Goal: Information Seeking & Learning: Check status

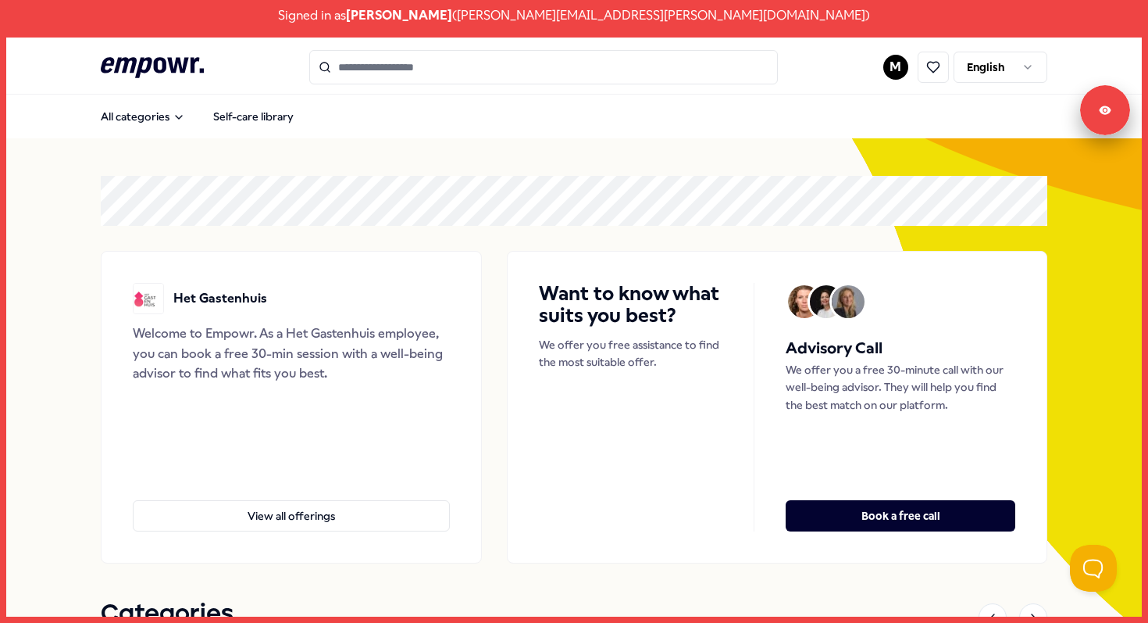
click at [895, 67] on html "Signed in as [PERSON_NAME] ( [PERSON_NAME][EMAIL_ADDRESS][PERSON_NAME][DOMAIN_N…" at bounding box center [574, 311] width 1148 height 623
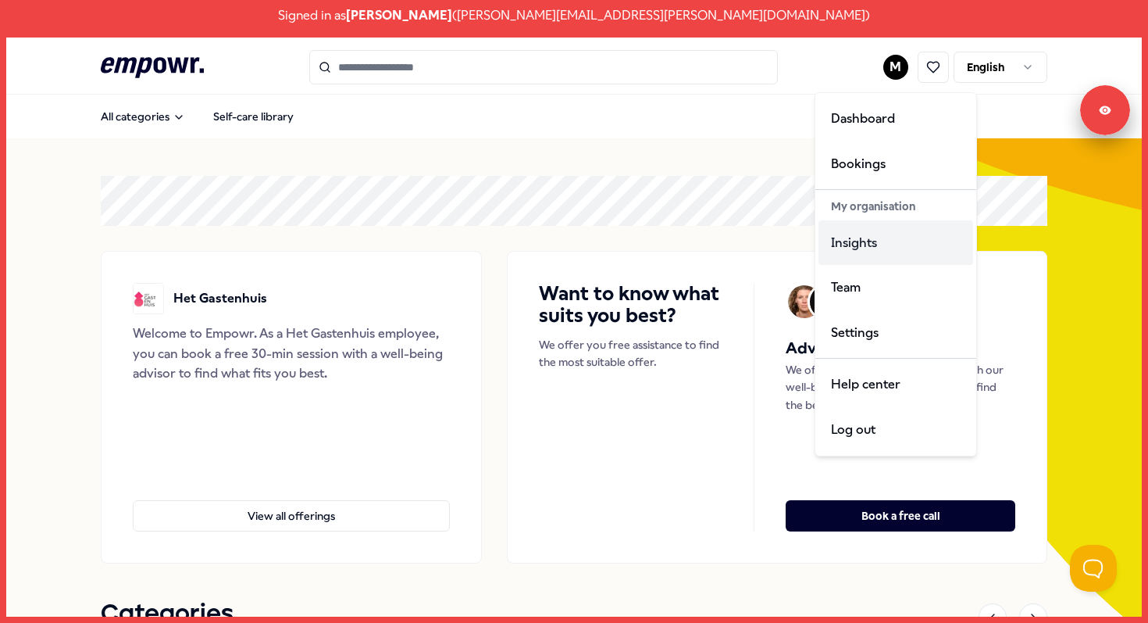
click at [880, 241] on div "Insights" at bounding box center [896, 242] width 155 height 45
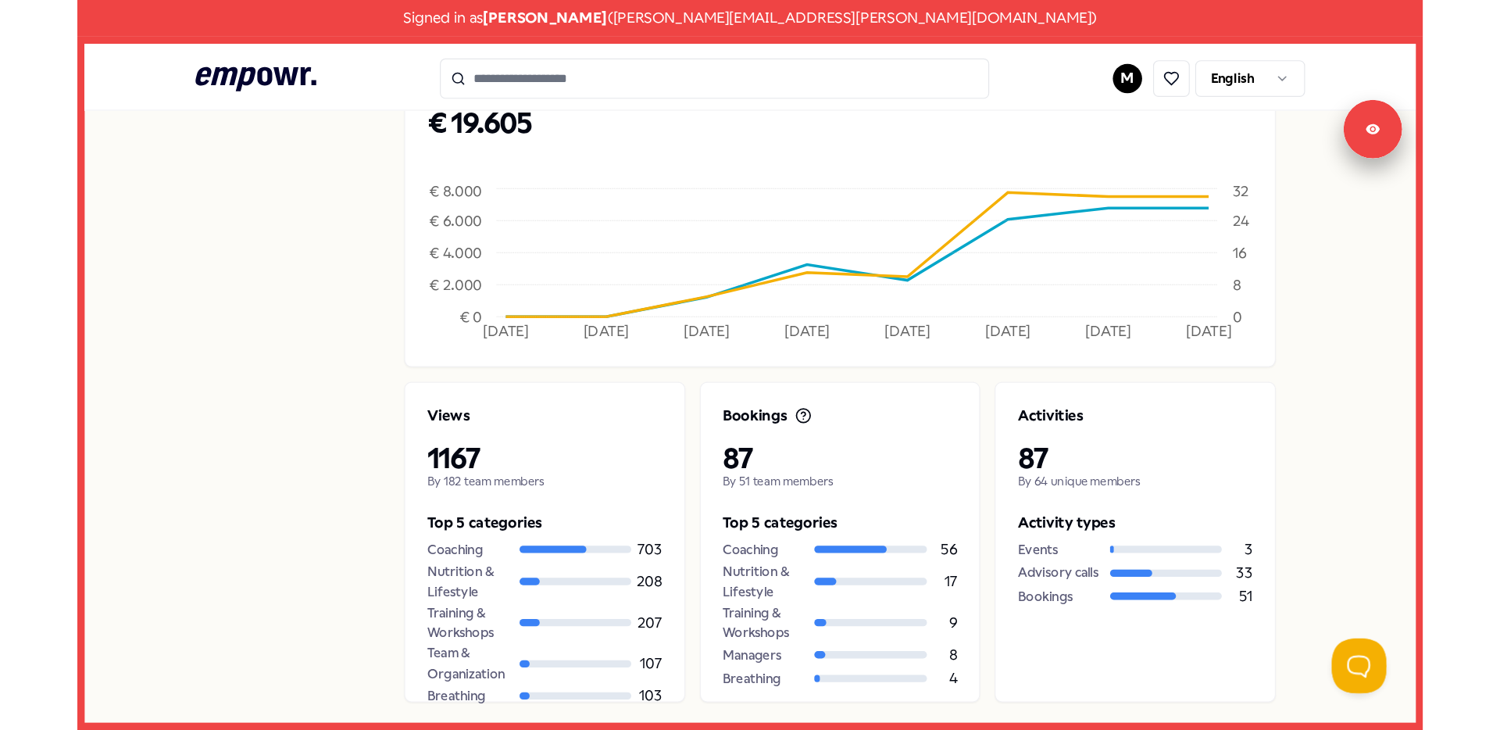
scroll to position [557, 0]
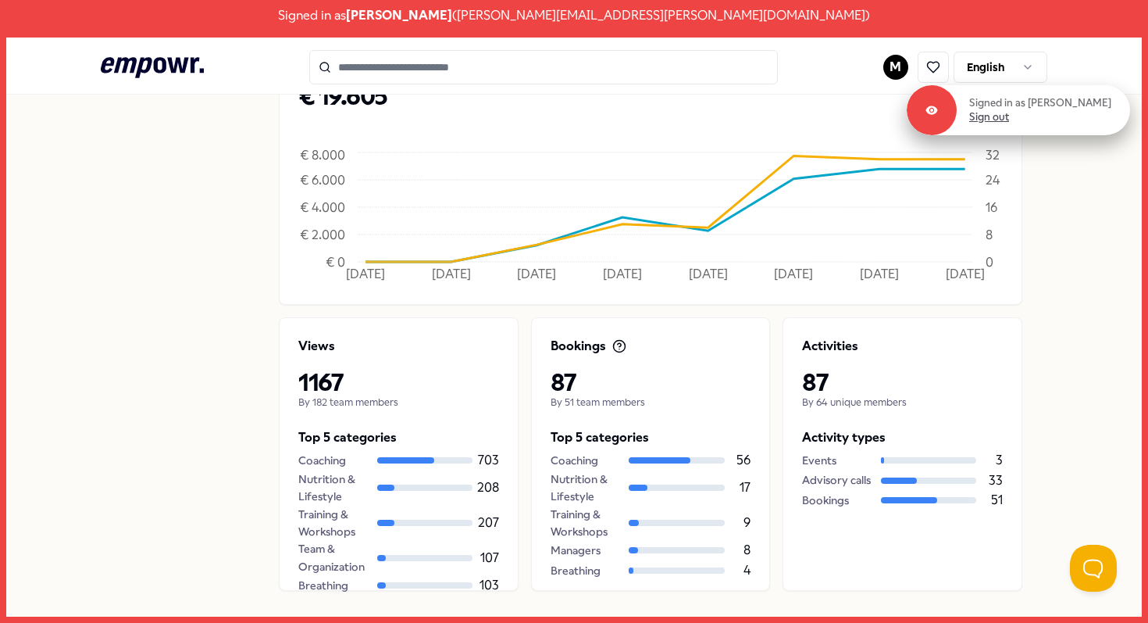
click at [991, 117] on link "Sign out" at bounding box center [989, 117] width 40 height 14
